Goal: Information Seeking & Learning: Learn about a topic

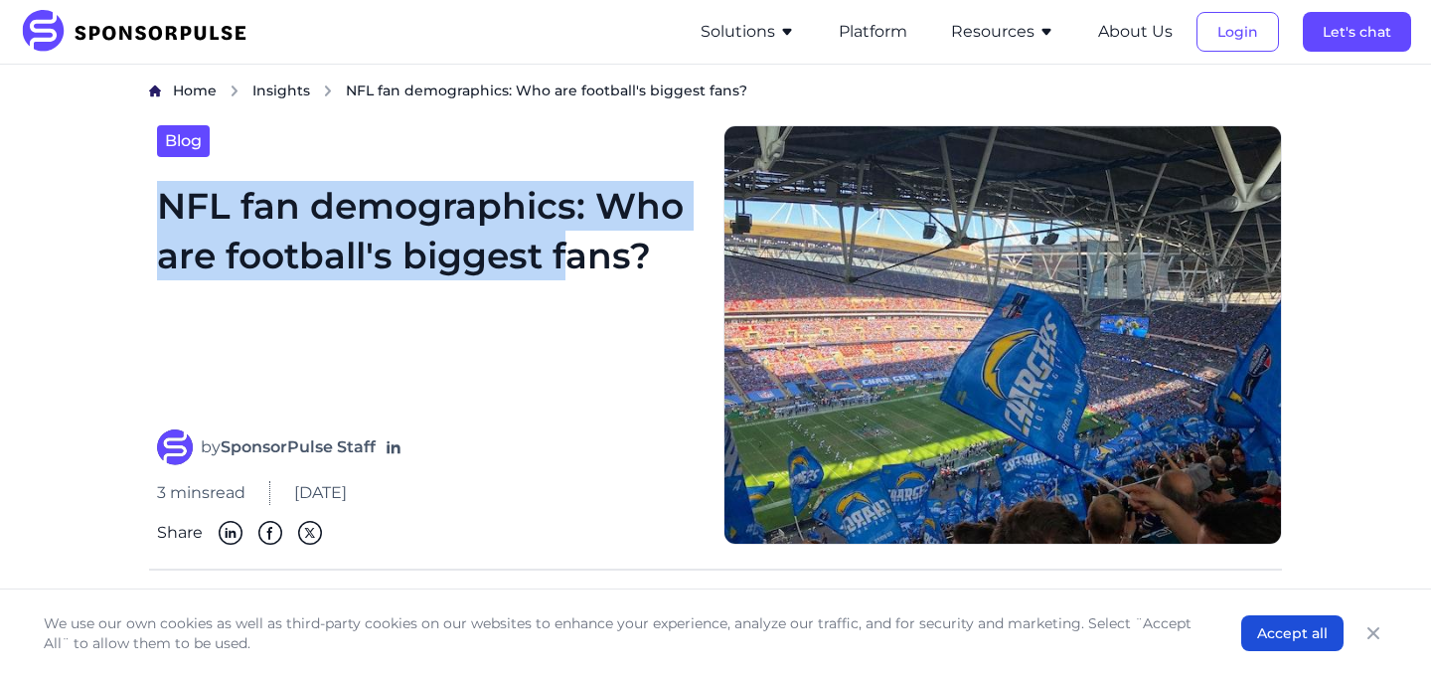
drag, startPoint x: 42, startPoint y: 220, endPoint x: 561, endPoint y: 250, distance: 520.6
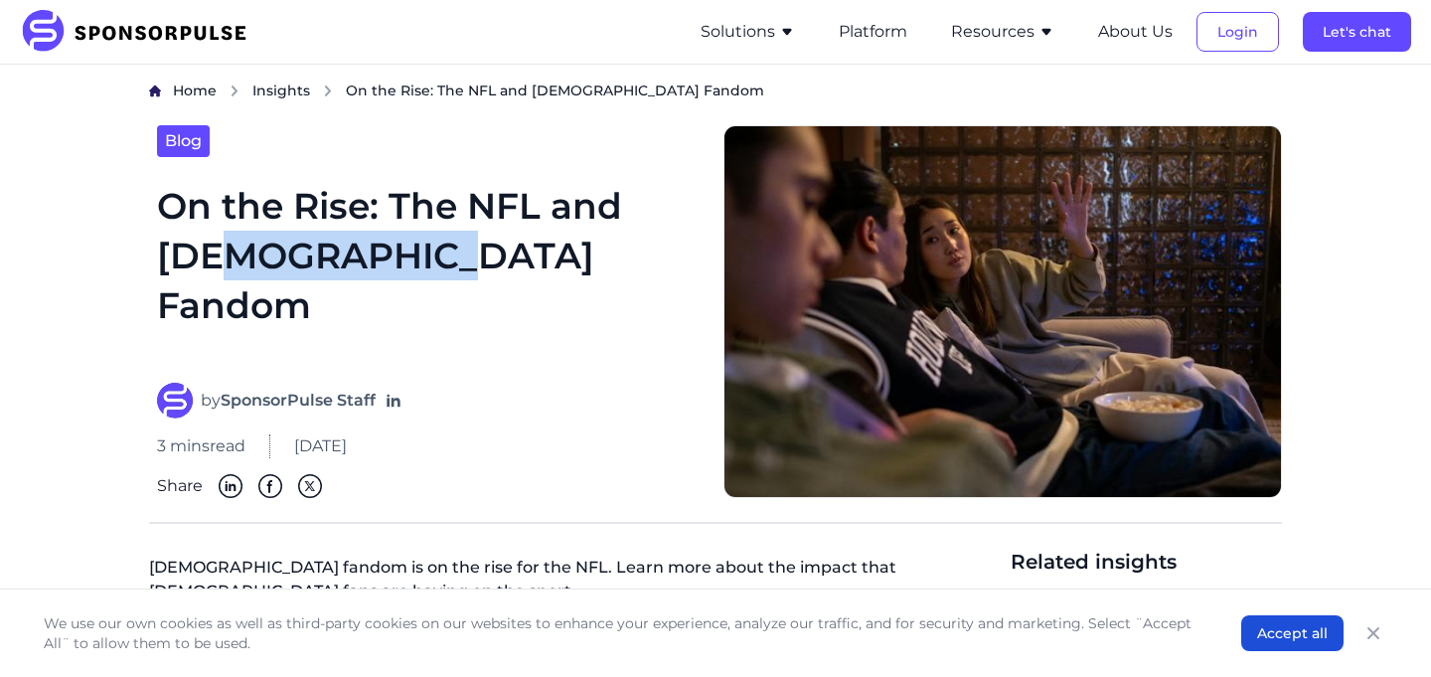
drag, startPoint x: 234, startPoint y: 230, endPoint x: 434, endPoint y: 324, distance: 220.9
click at [434, 324] on h1 "On the Rise: The NFL and Female Fandom" at bounding box center [428, 270] width 542 height 179
